Goal: Task Accomplishment & Management: Use online tool/utility

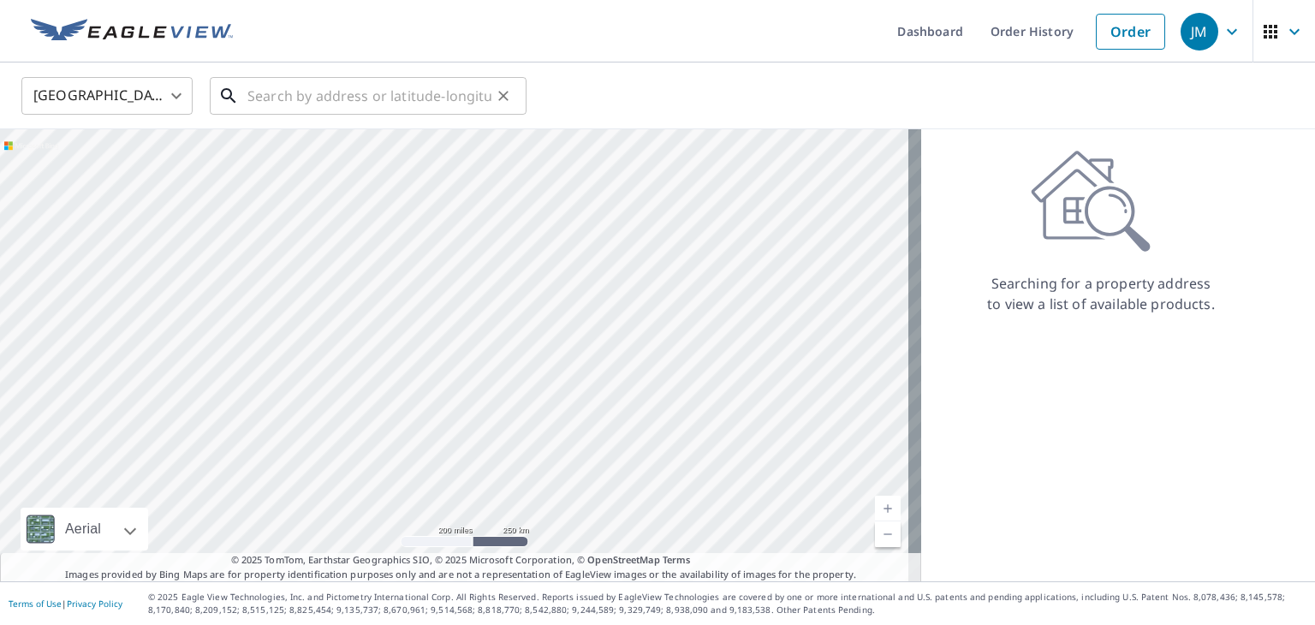
click at [459, 104] on input "text" at bounding box center [369, 96] width 244 height 48
click at [1039, 39] on link "Order History" at bounding box center [1032, 31] width 110 height 62
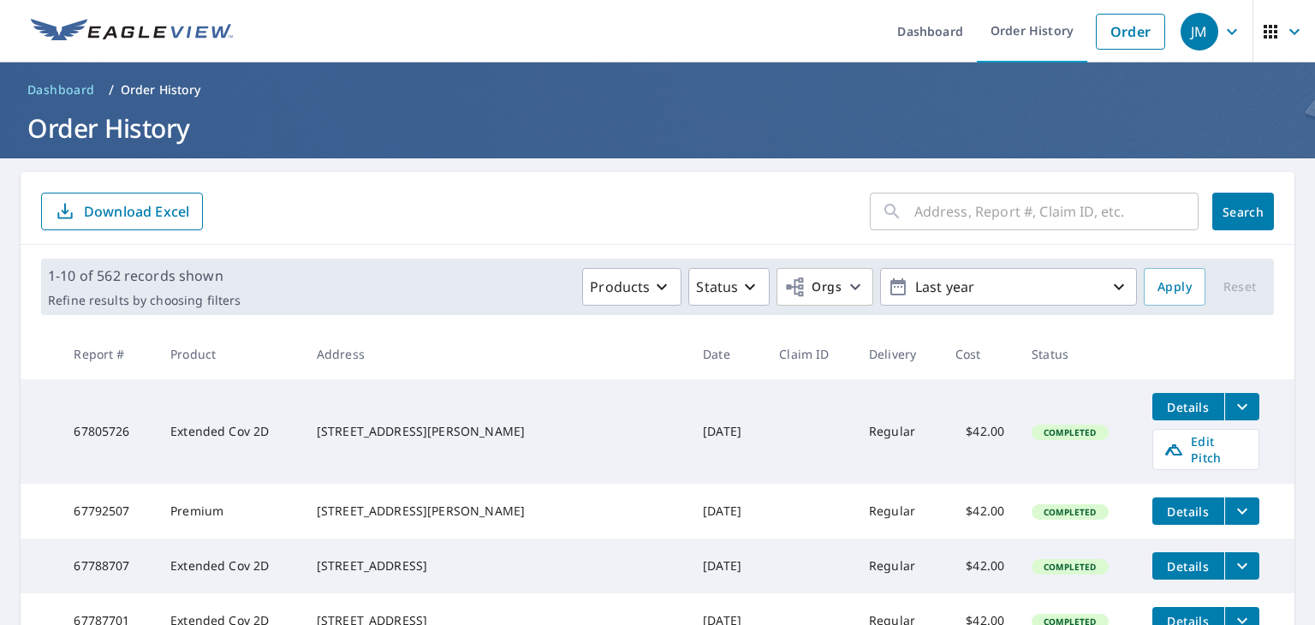
scroll to position [86, 0]
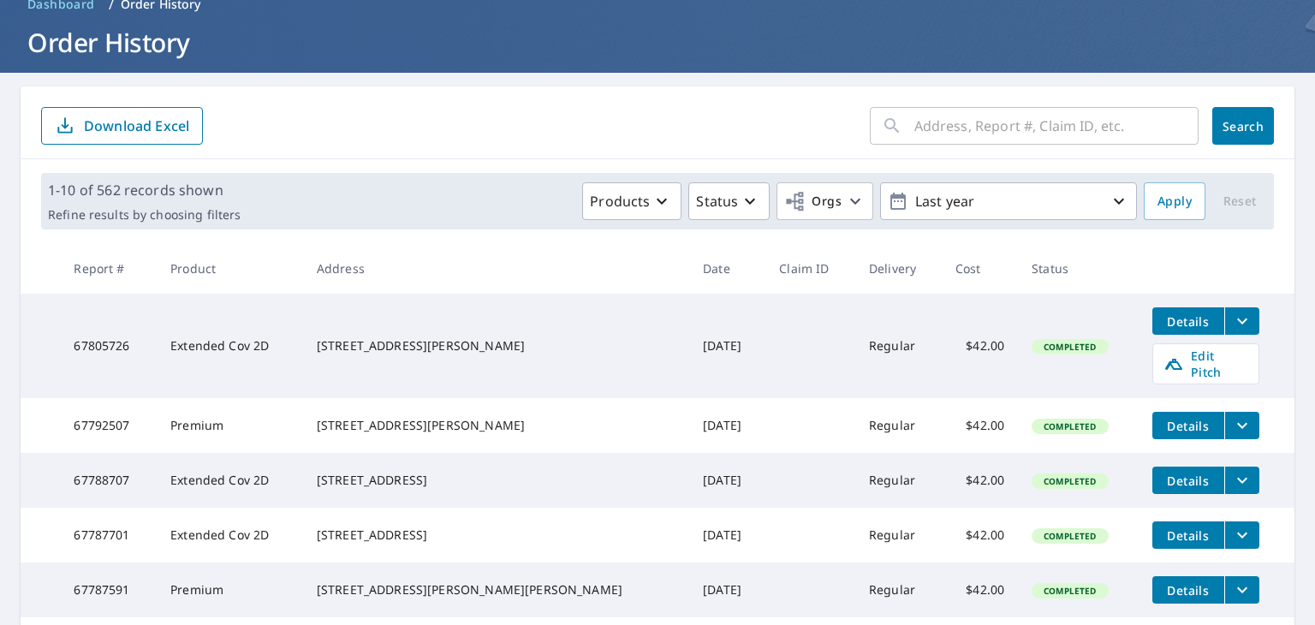
drag, startPoint x: 479, startPoint y: 349, endPoint x: 343, endPoint y: 330, distance: 136.7
click at [343, 330] on td "[STREET_ADDRESS][PERSON_NAME]" at bounding box center [496, 346] width 386 height 104
copy div "[STREET_ADDRESS][PERSON_NAME]"
click at [1232, 319] on icon "filesDropdownBtn-67805726" at bounding box center [1242, 321] width 21 height 21
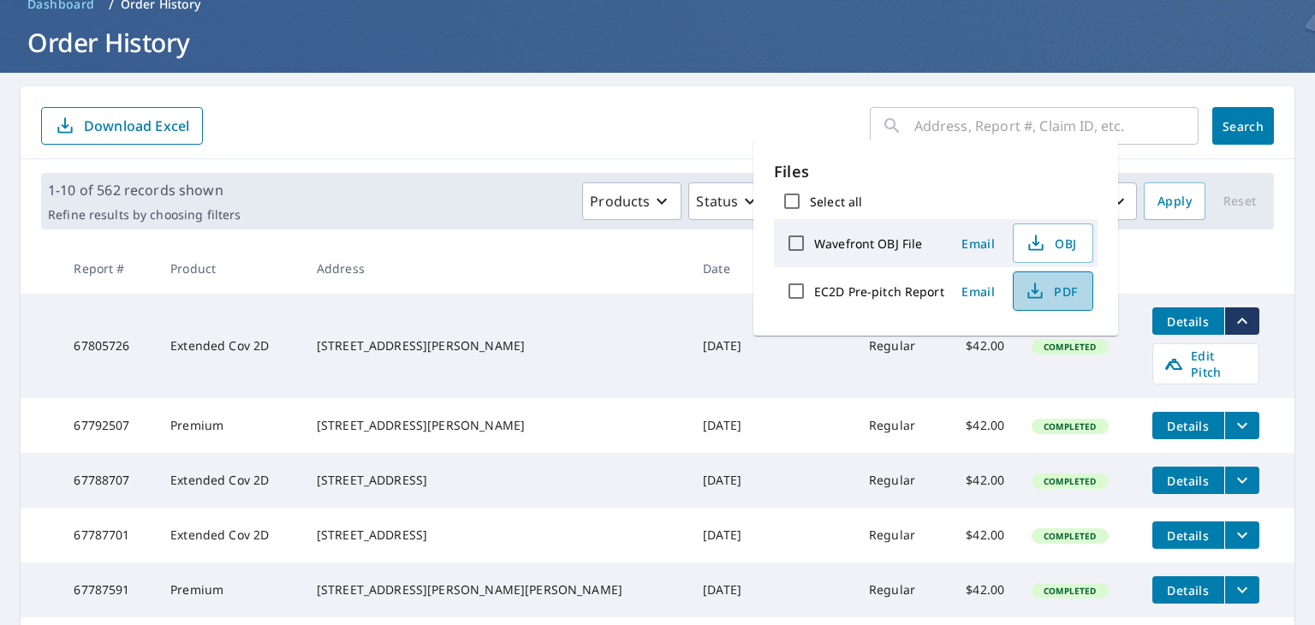
click at [1057, 296] on span "PDF" at bounding box center [1051, 291] width 55 height 21
click at [839, 291] on label "EC2D Pre-pitch Report" at bounding box center [879, 291] width 130 height 16
click at [814, 291] on input "EC2D Pre-pitch Report" at bounding box center [796, 291] width 36 height 36
checkbox input "true"
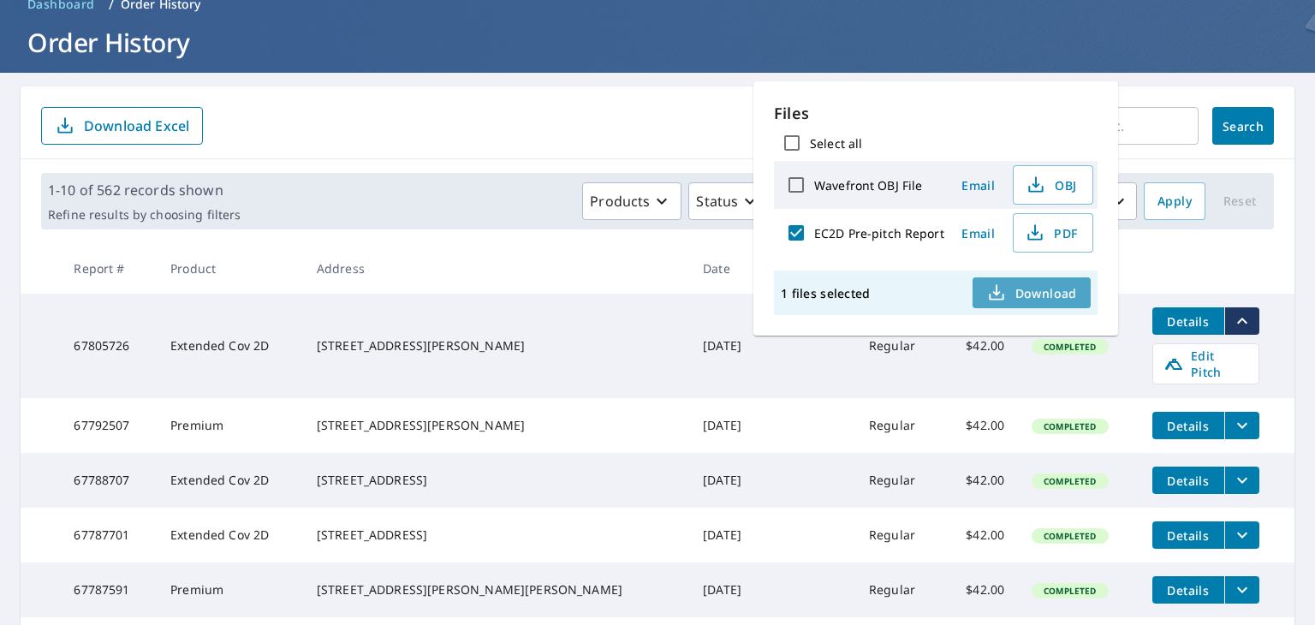
click at [1027, 283] on span "Download" at bounding box center [1031, 293] width 91 height 21
click at [627, 128] on form "​ Search Download Excel" at bounding box center [657, 126] width 1233 height 38
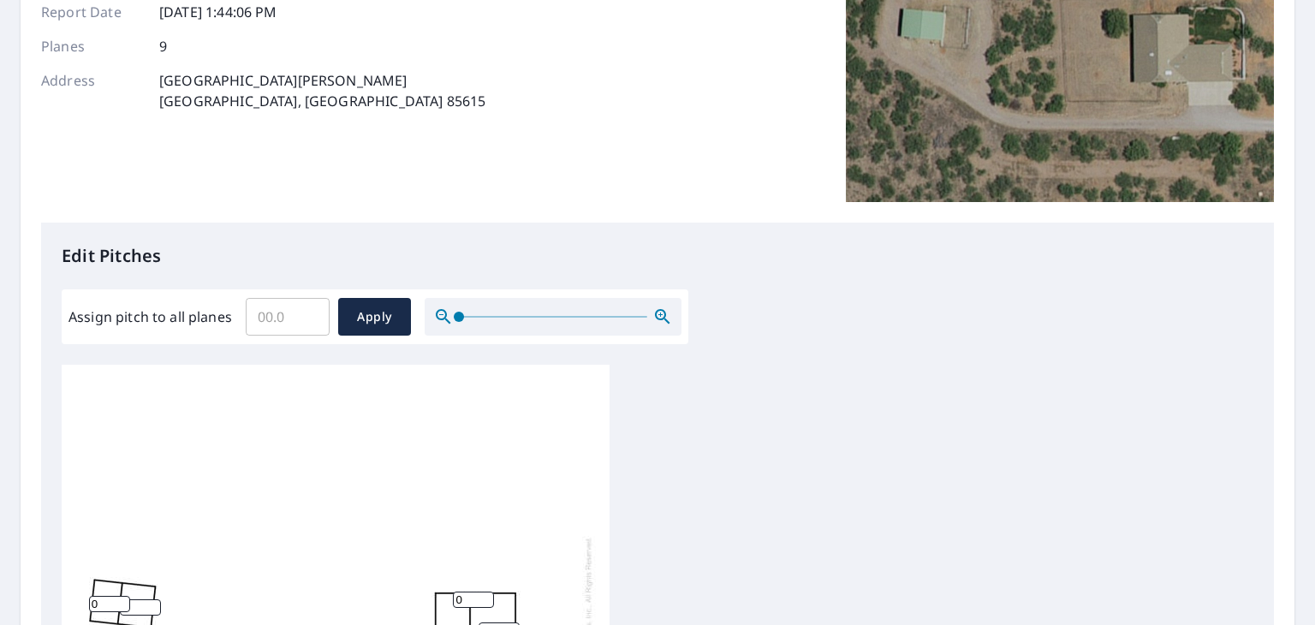
scroll to position [558, 0]
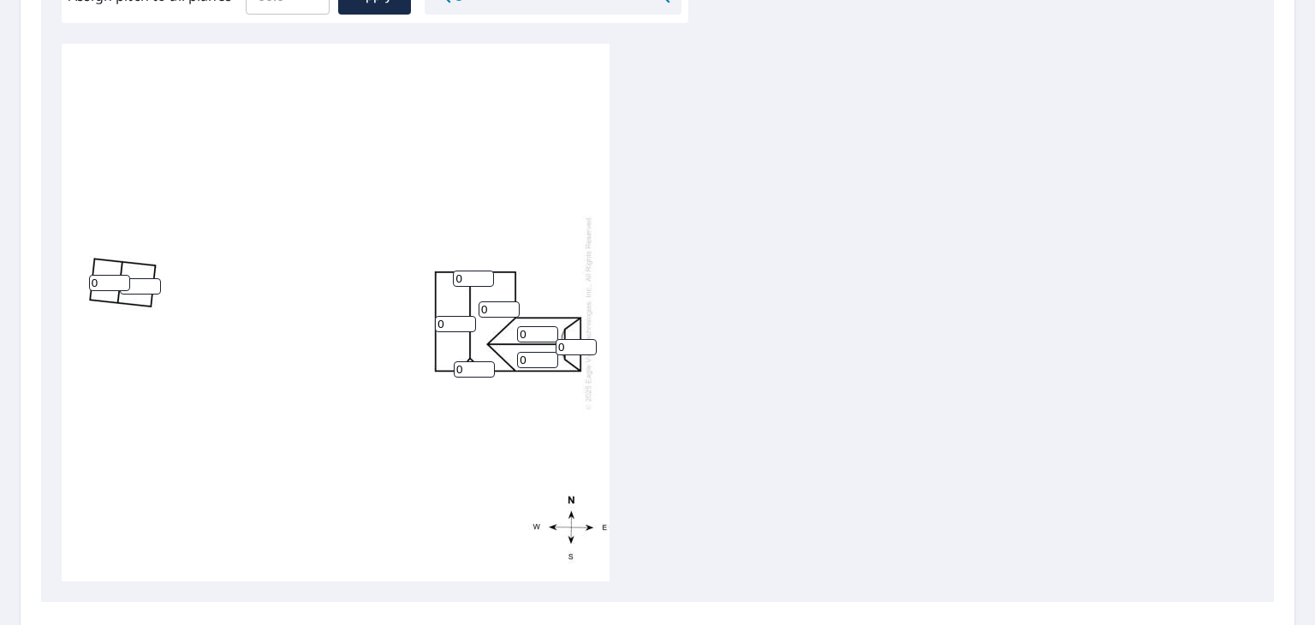
click at [467, 278] on input "0" at bounding box center [473, 279] width 41 height 16
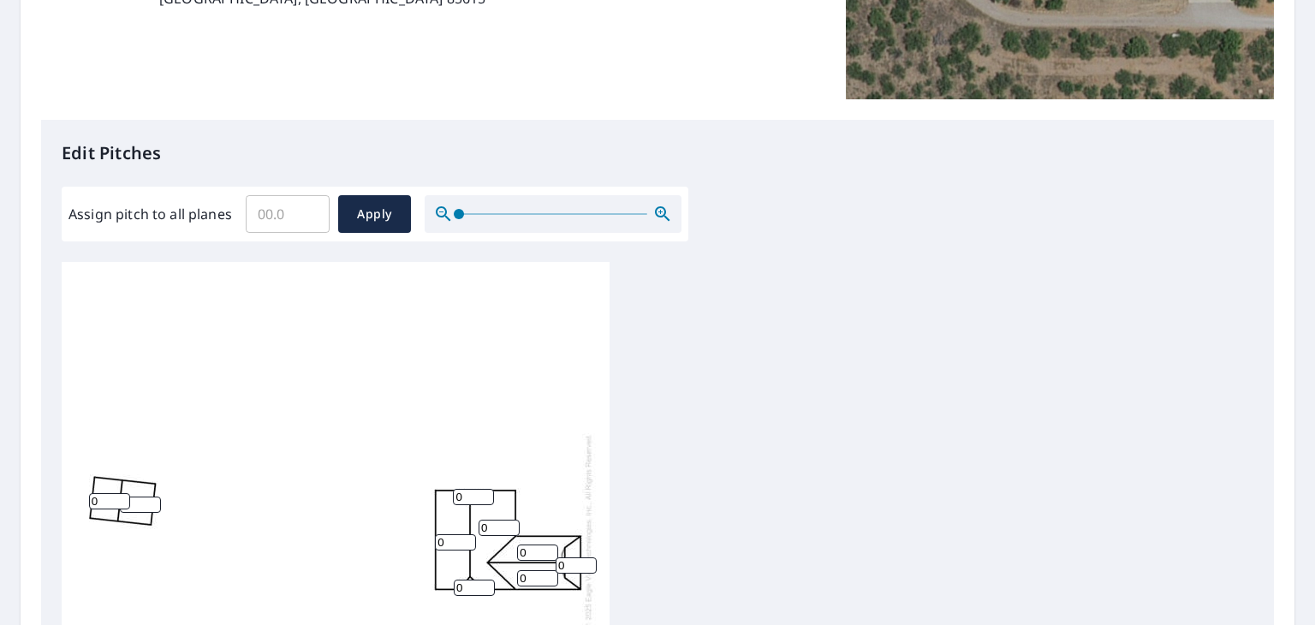
scroll to position [342, 0]
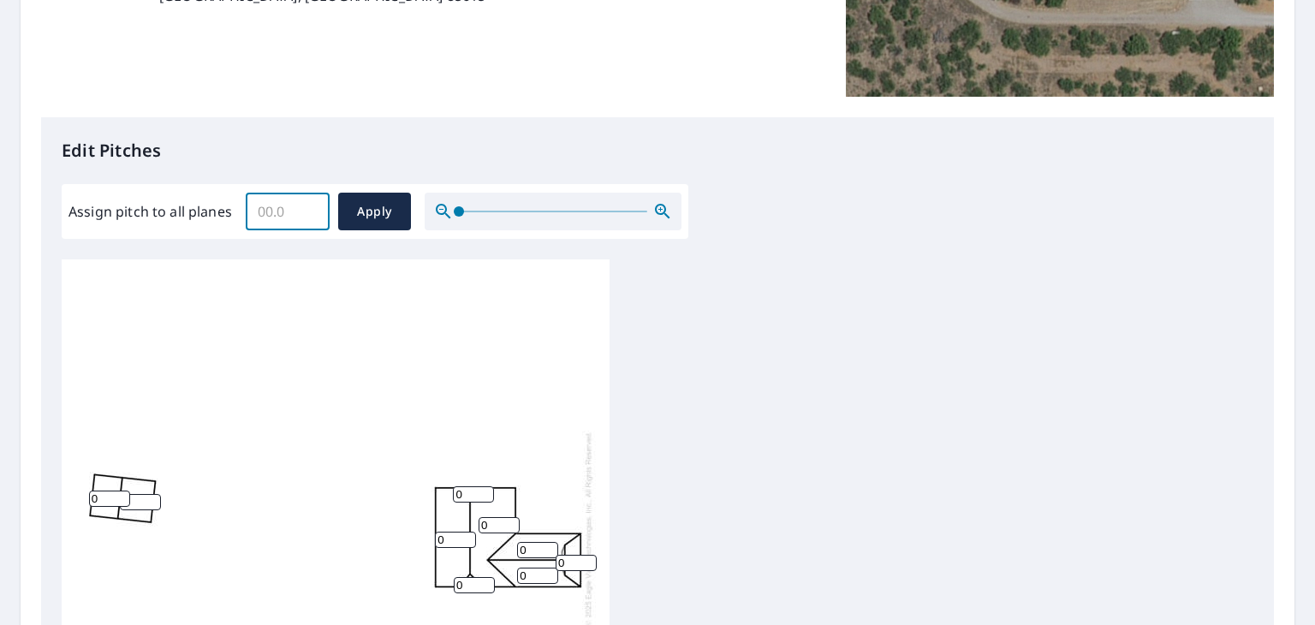
click at [283, 199] on input "Assign pitch to all planes" at bounding box center [288, 211] width 84 height 48
type input "5"
click at [360, 206] on span "Apply" at bounding box center [374, 211] width 45 height 21
type input "5"
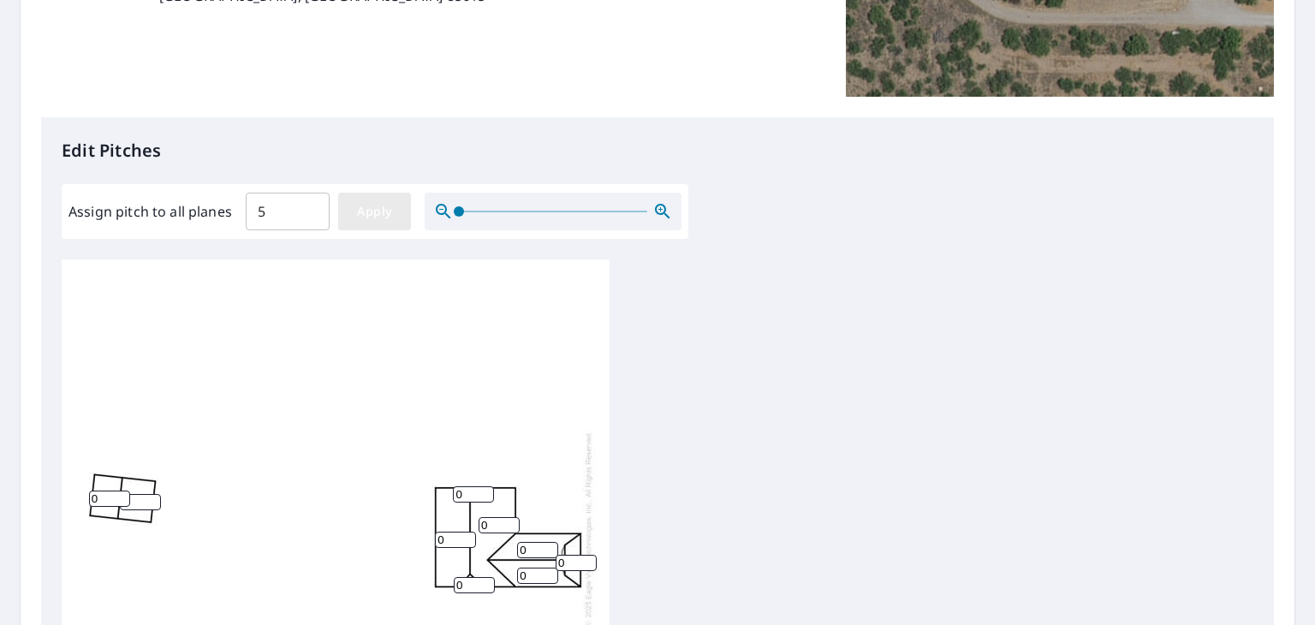
type input "5"
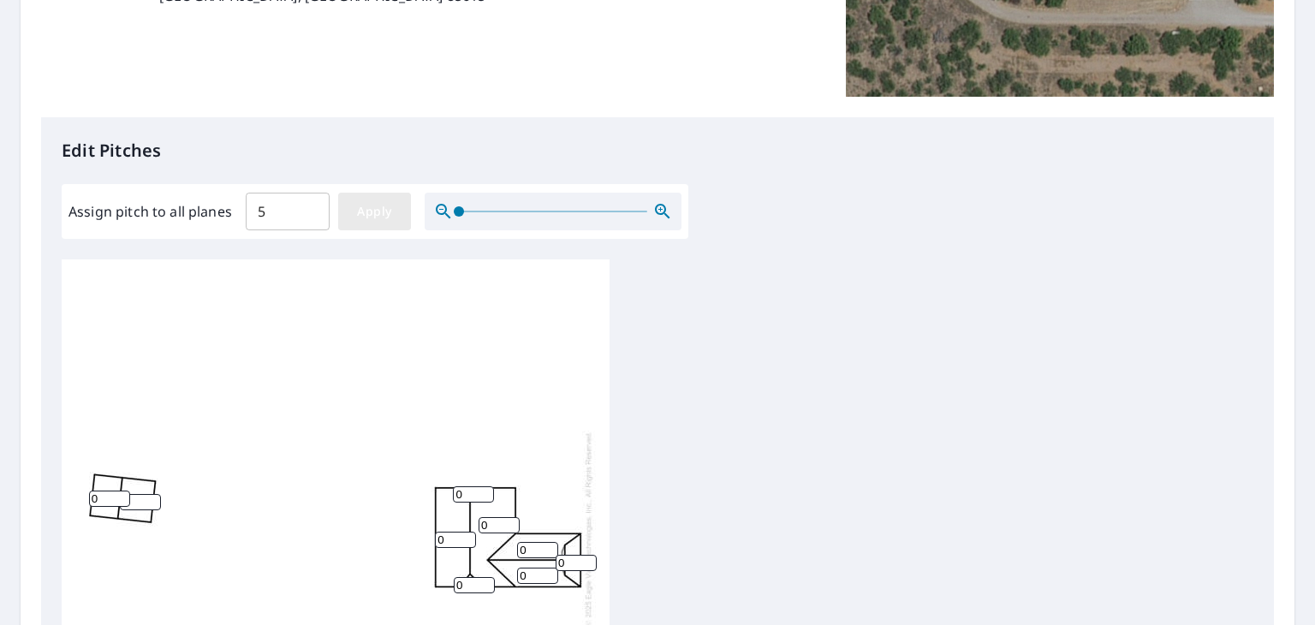
type input "5"
click at [104, 501] on input "5" at bounding box center [109, 499] width 41 height 16
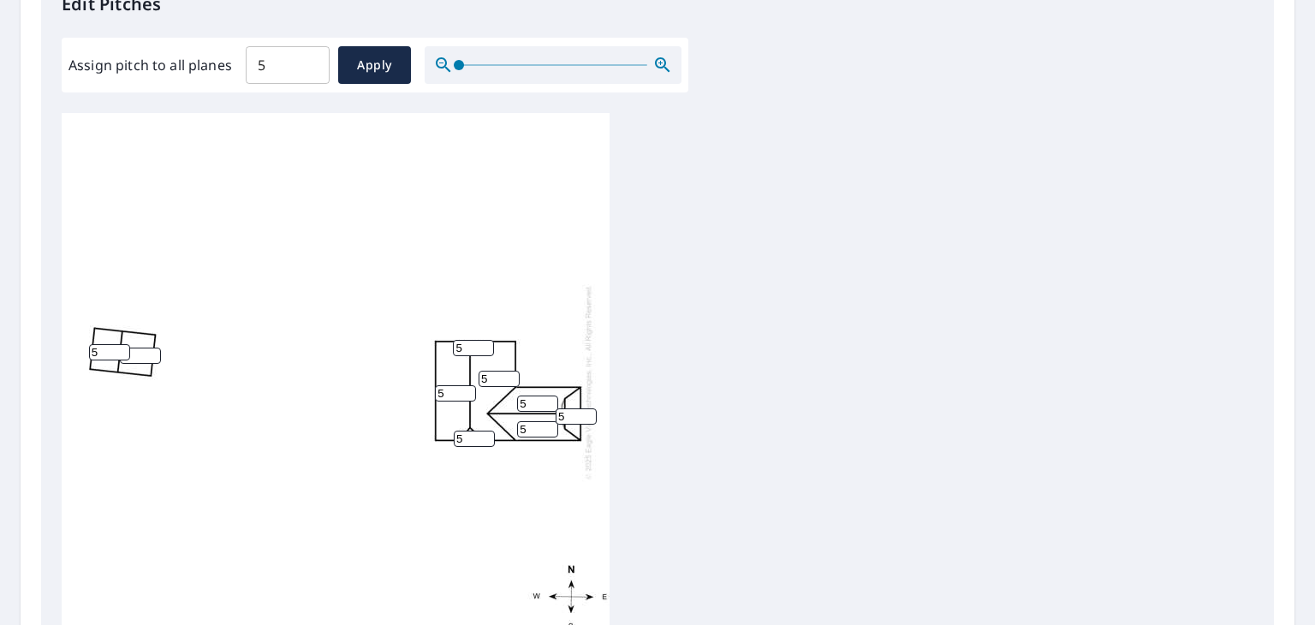
scroll to position [514, 0]
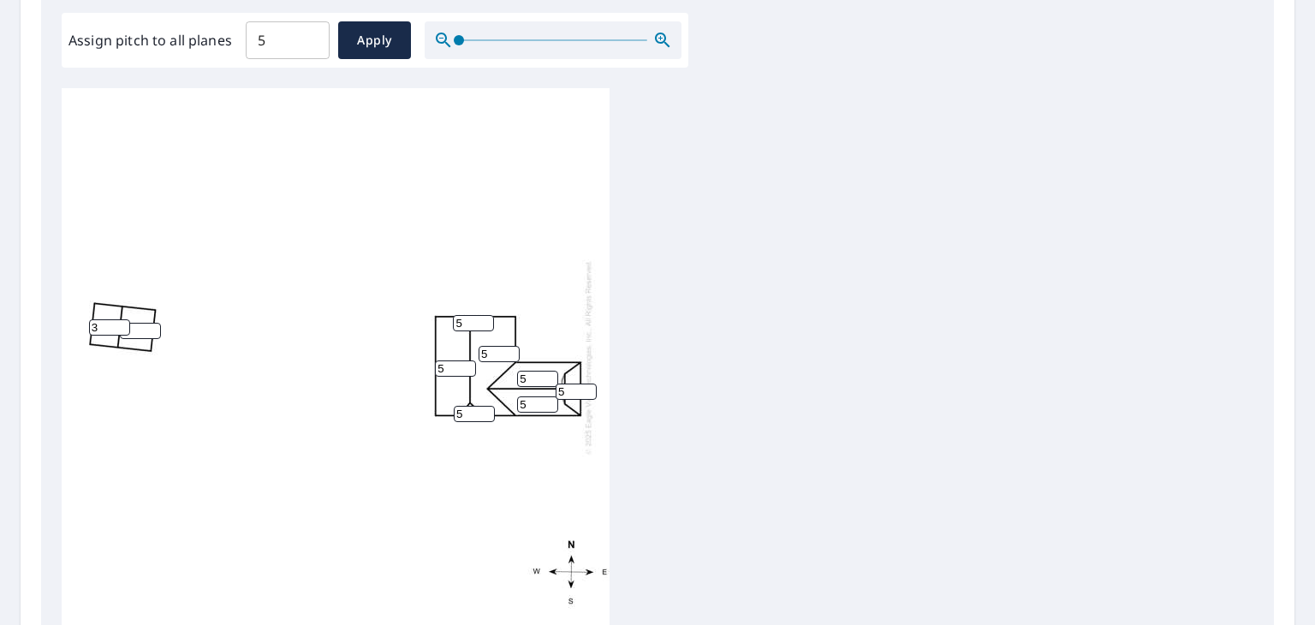
type input "3"
type input "6"
click at [151, 330] on input "6" at bounding box center [140, 331] width 41 height 16
click at [142, 329] on input "6" at bounding box center [140, 331] width 41 height 16
click at [336, 217] on div "5 5 5 5 3 3 5 5 5" at bounding box center [336, 357] width 548 height 538
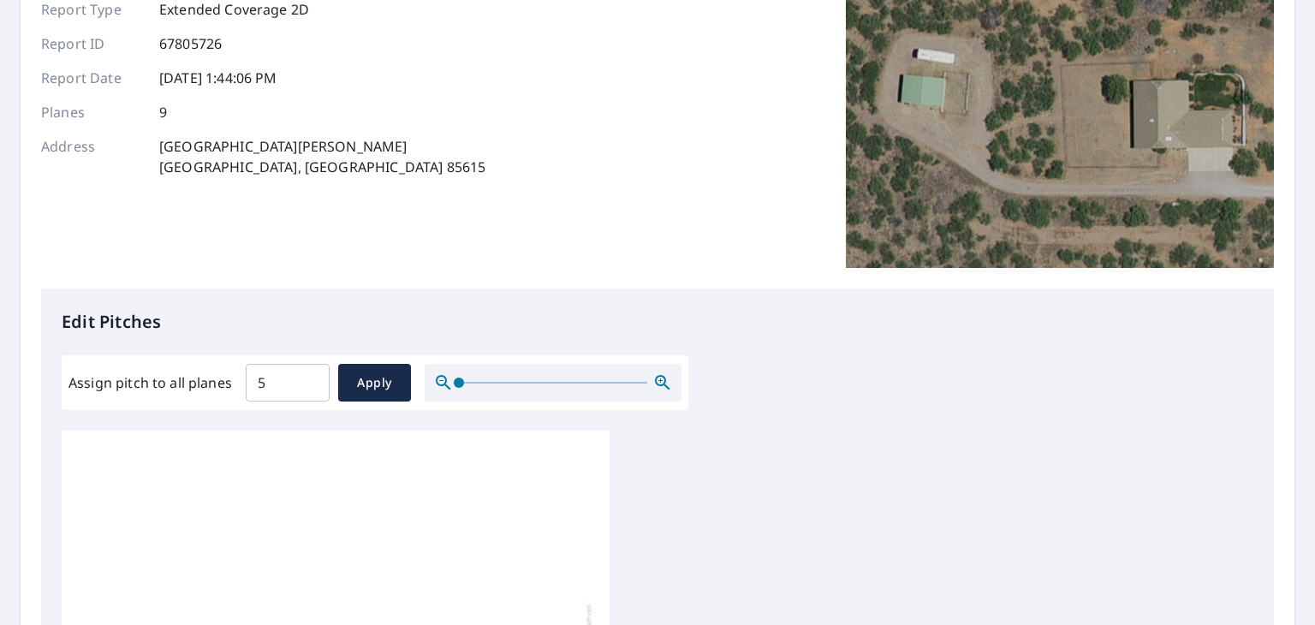
scroll to position [428, 0]
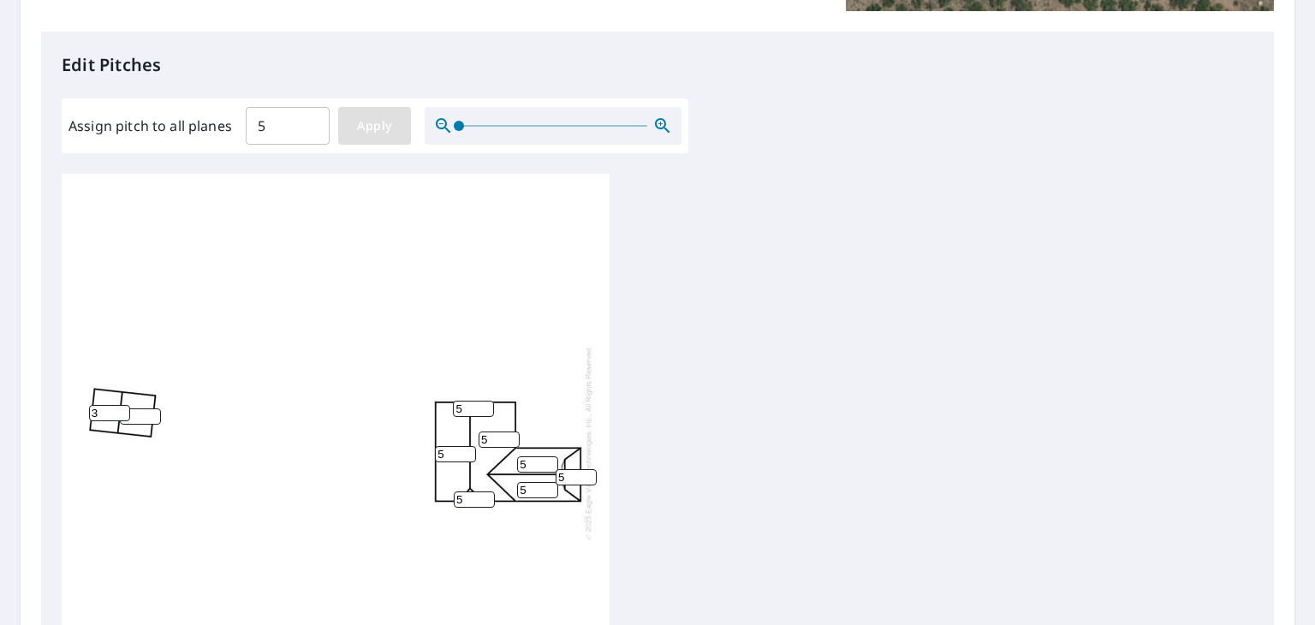
click at [373, 126] on span "Apply" at bounding box center [374, 126] width 45 height 21
type input "5"
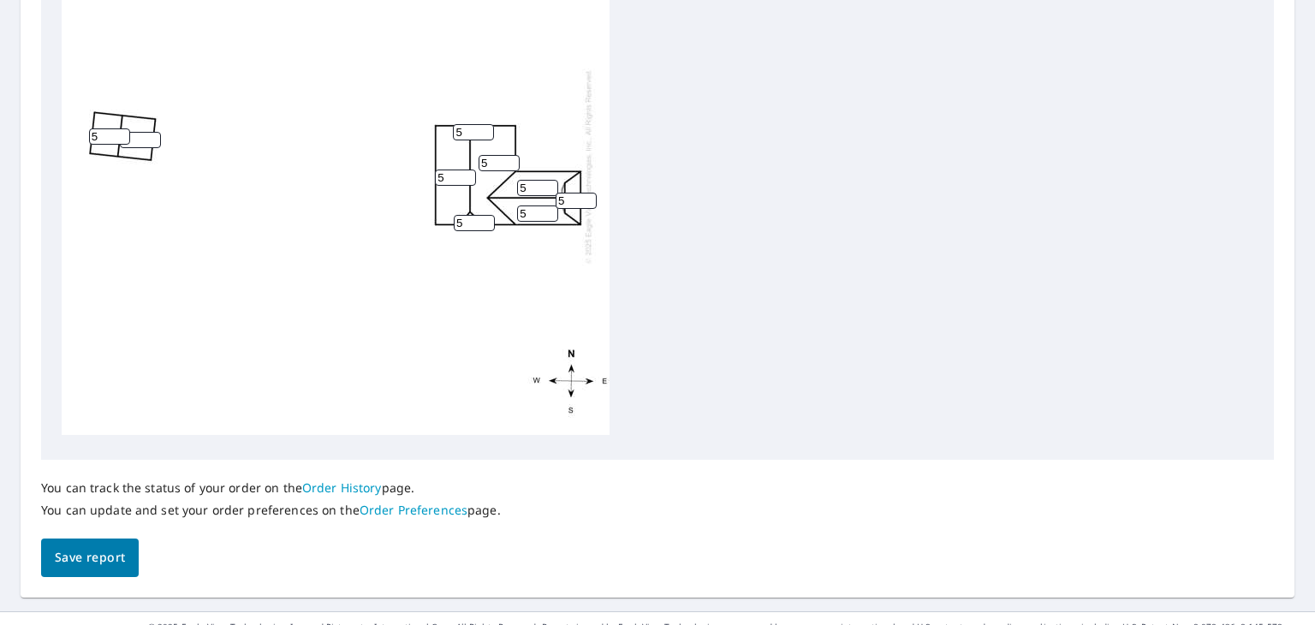
scroll to position [729, 0]
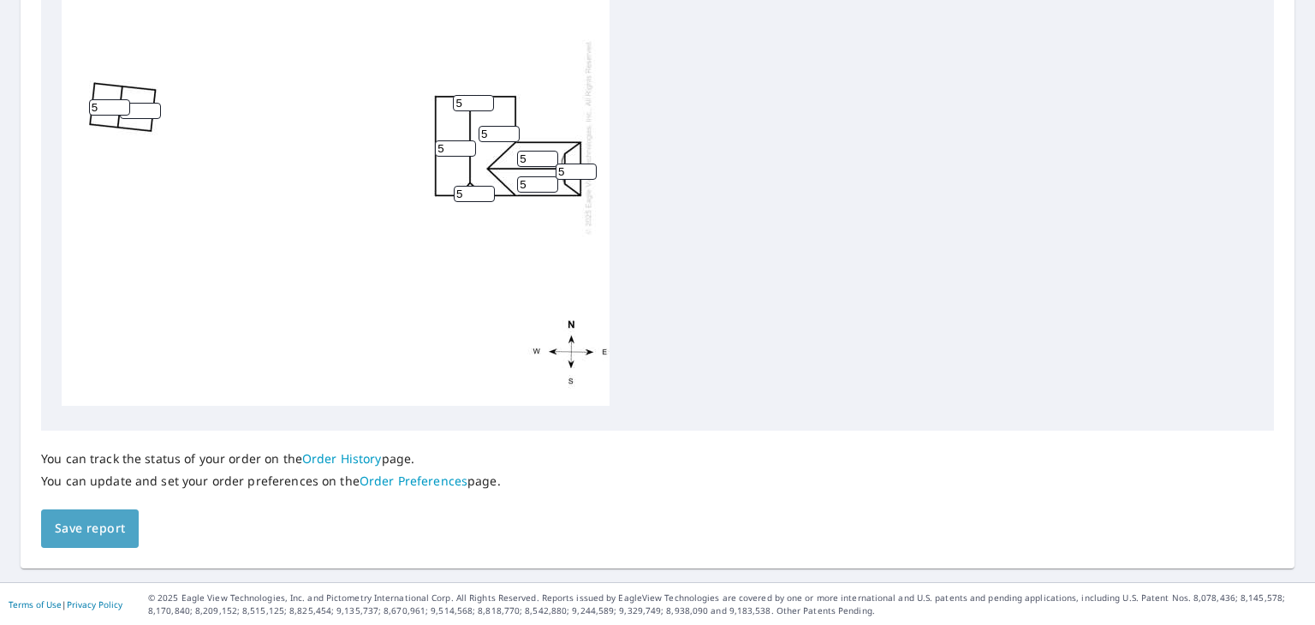
click at [81, 521] on span "Save report" at bounding box center [90, 528] width 70 height 21
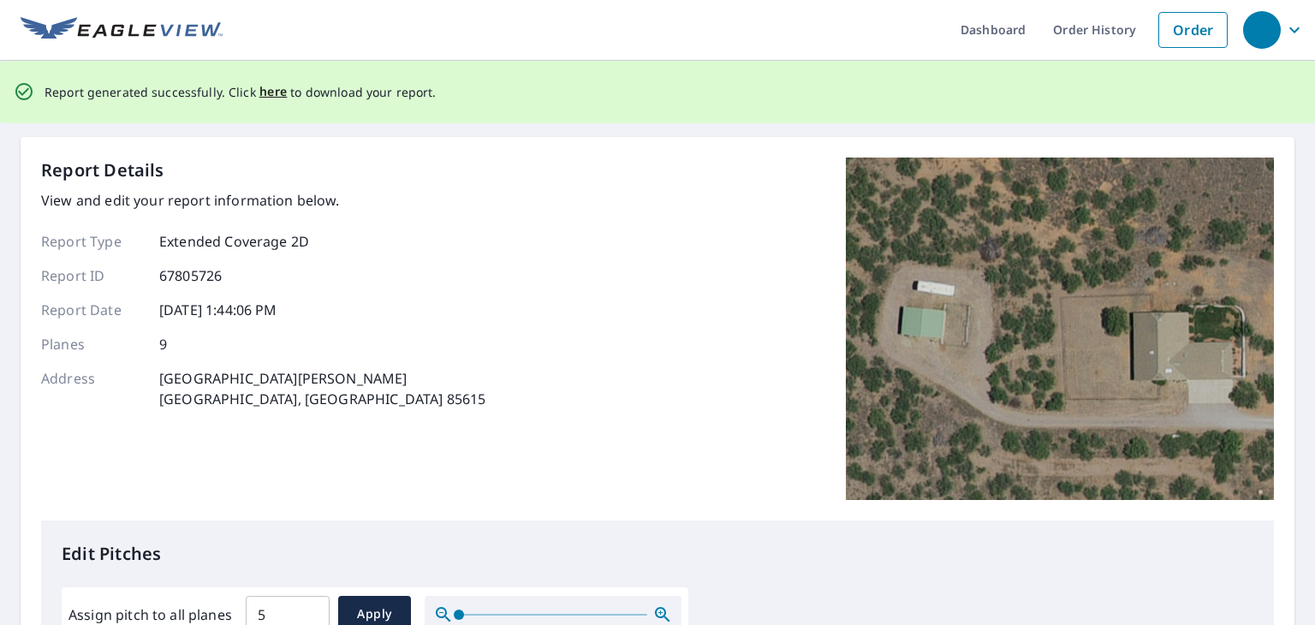
scroll to position [0, 0]
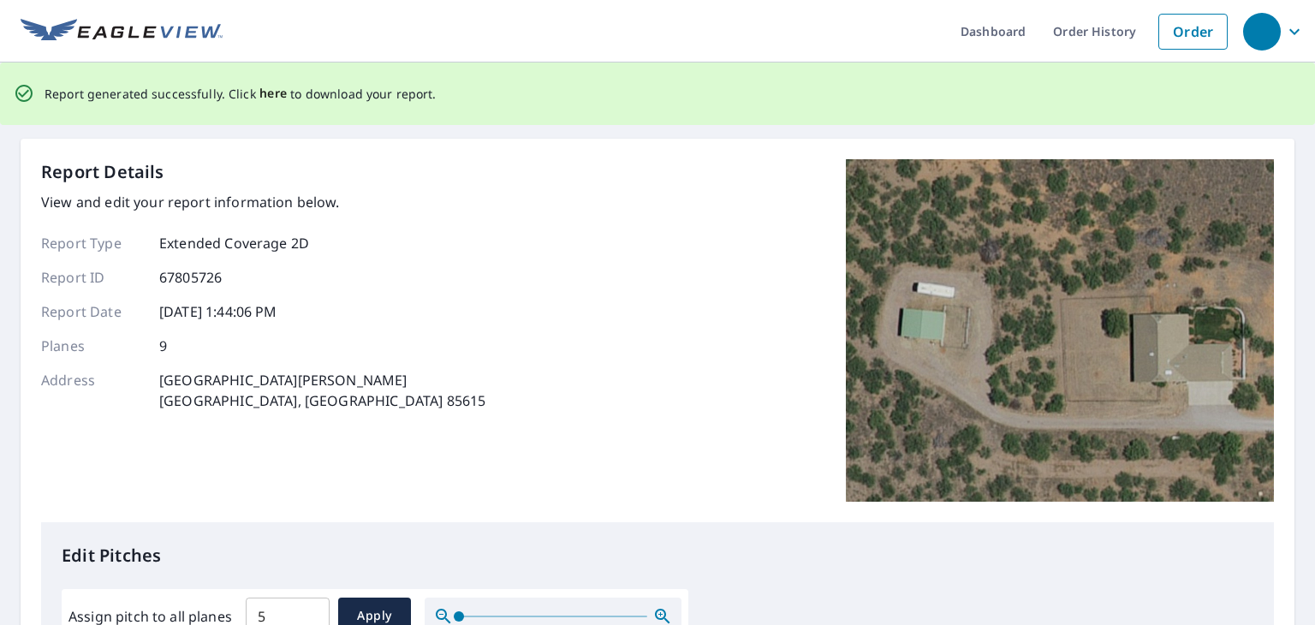
click at [259, 98] on span "here" at bounding box center [273, 93] width 28 height 21
click at [275, 93] on span "here" at bounding box center [273, 93] width 28 height 21
click at [691, 308] on div "Report Details View and edit your report information below. Report Type Extende…" at bounding box center [657, 340] width 1233 height 363
